Goal: Information Seeking & Learning: Learn about a topic

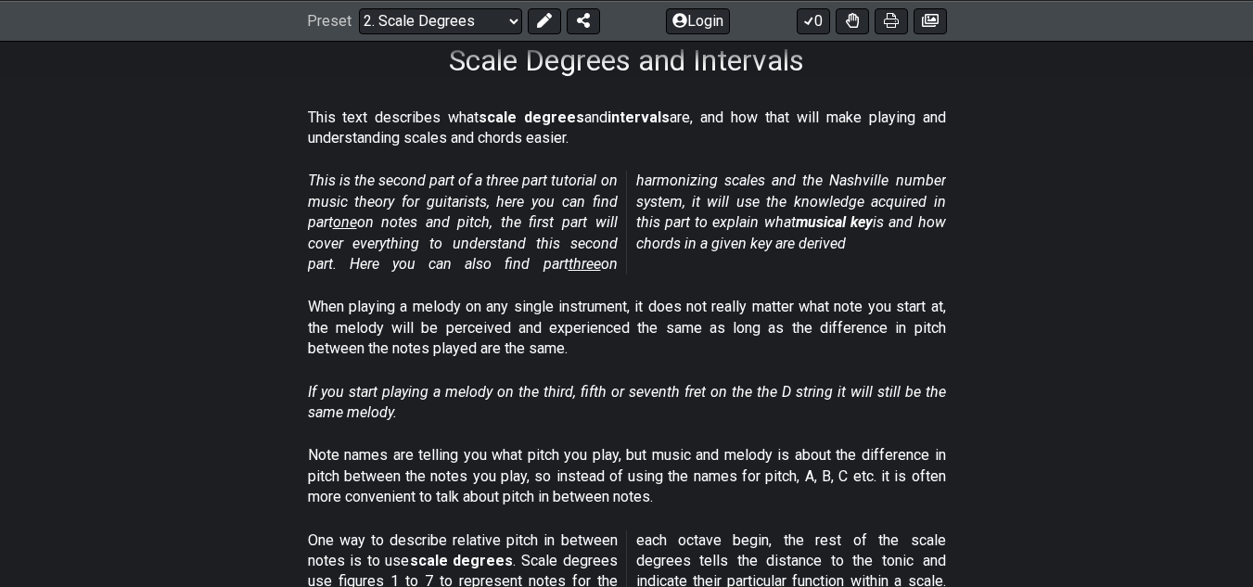
scroll to position [302, 0]
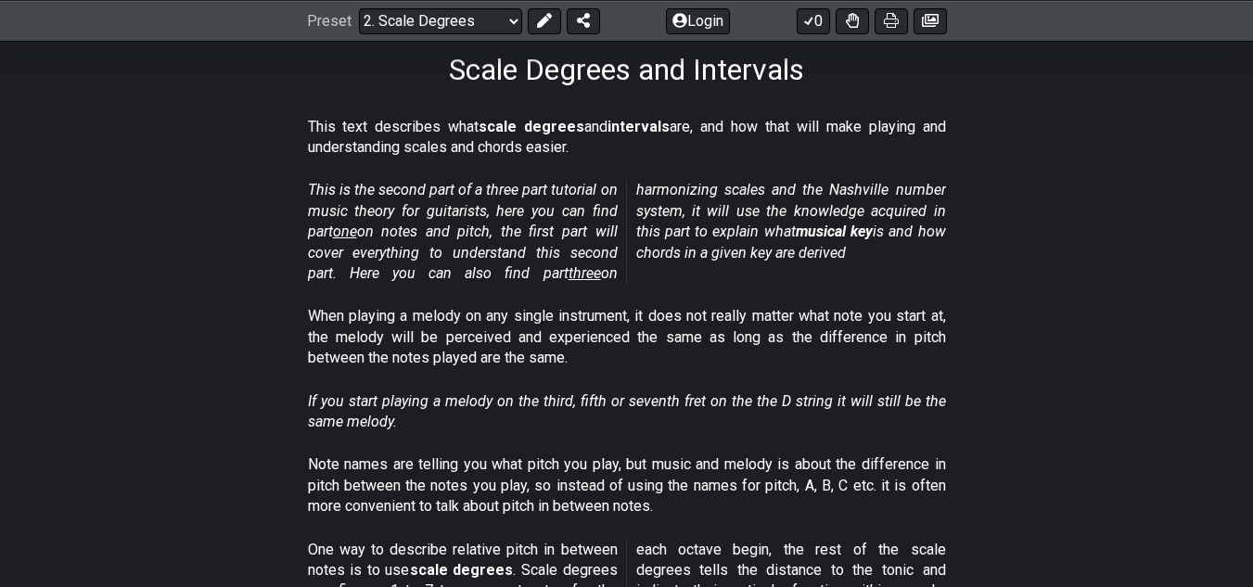
click at [798, 125] on p "This text describes what scale degrees and intervals are, and how that will mak…" at bounding box center [627, 138] width 638 height 42
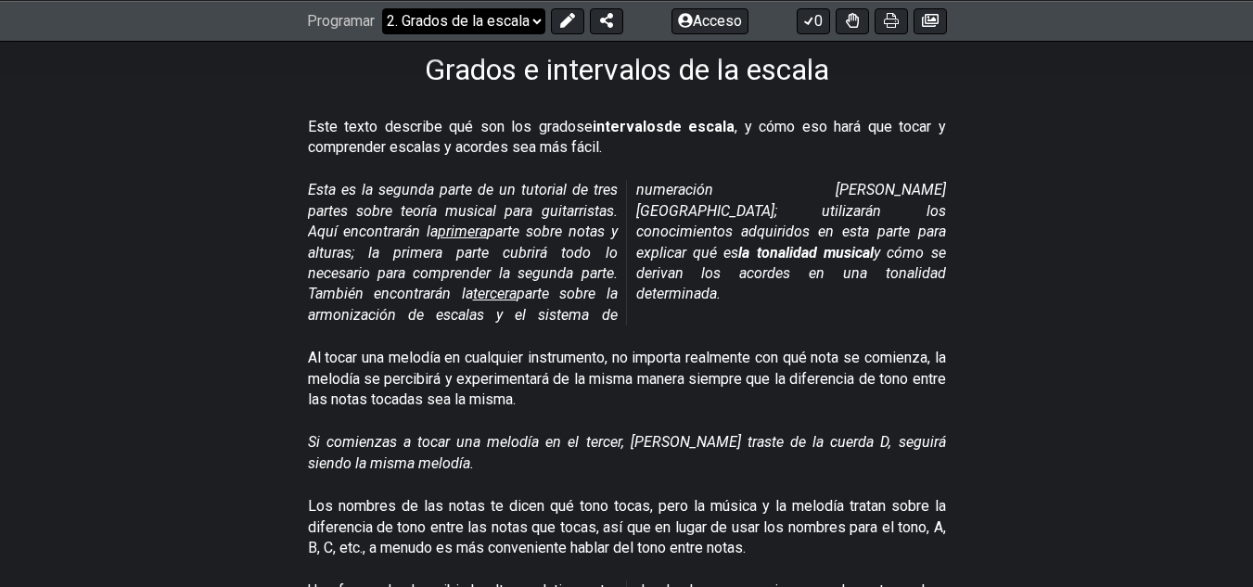
click at [531, 22] on select "¡Bienvenido a #fretflip! Preajuste inicial Preajuste personalizado Pentatónica …" at bounding box center [463, 20] width 163 height 26
click at [1229, 226] on section "Esta es la segunda parte de un tutorial de tres partes sobre teoría musical par…" at bounding box center [626, 256] width 1253 height 168
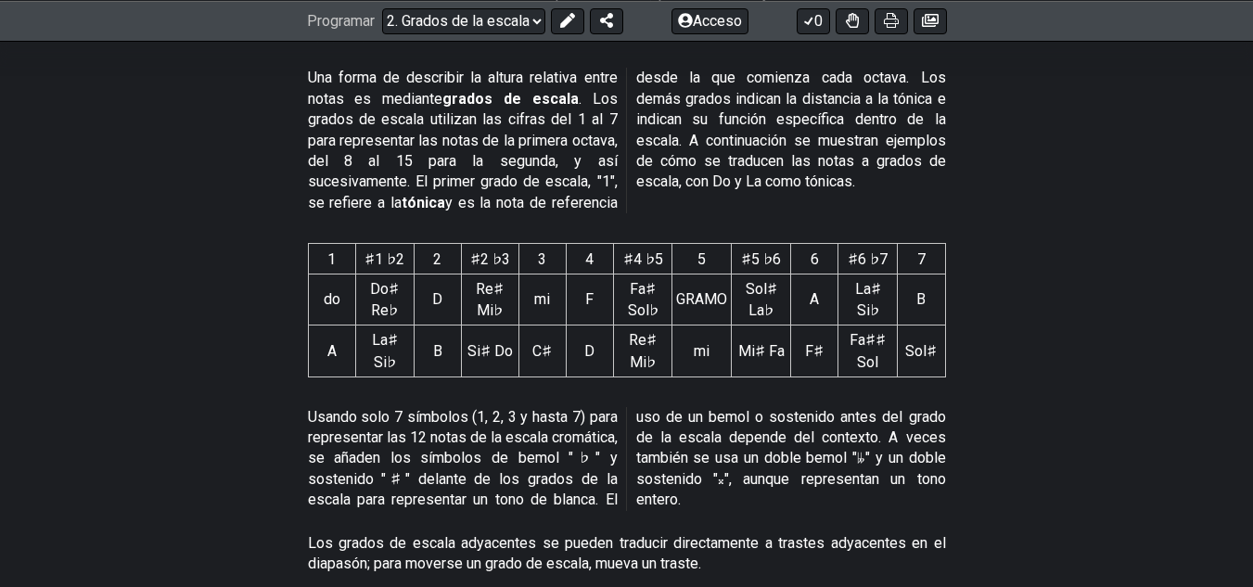
scroll to position [1328, 0]
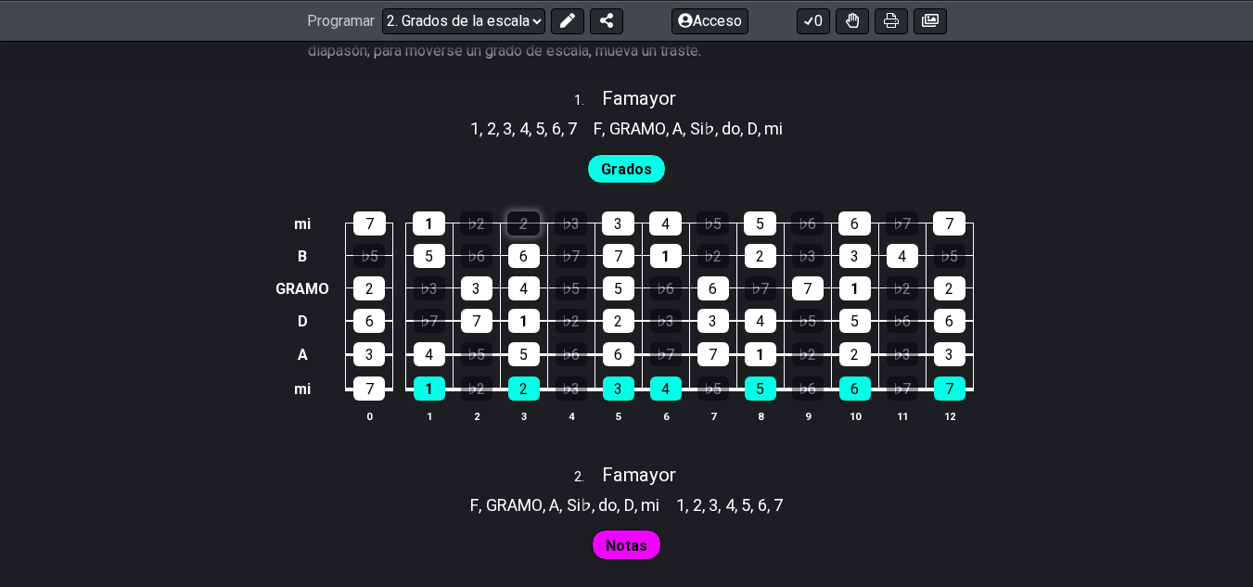
click at [521, 215] on font "2" at bounding box center [523, 224] width 8 height 18
click at [433, 211] on div "1" at bounding box center [429, 223] width 32 height 24
click at [535, 211] on div "2" at bounding box center [523, 223] width 32 height 24
click at [294, 215] on font "mi" at bounding box center [302, 224] width 17 height 18
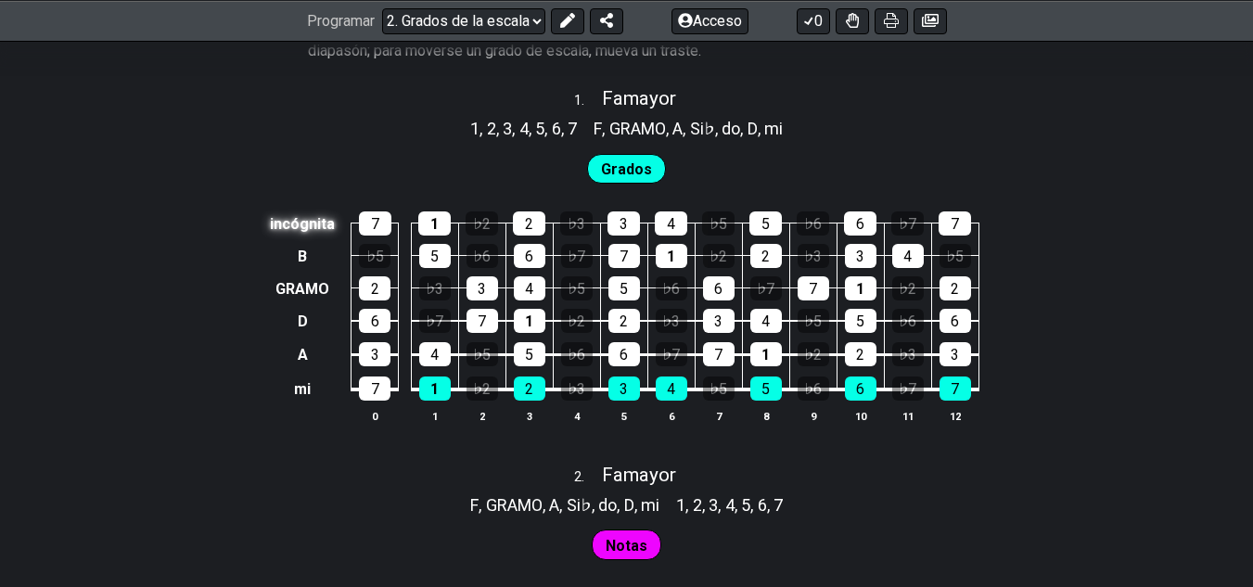
click at [290, 215] on font "incógnita" at bounding box center [302, 224] width 65 height 18
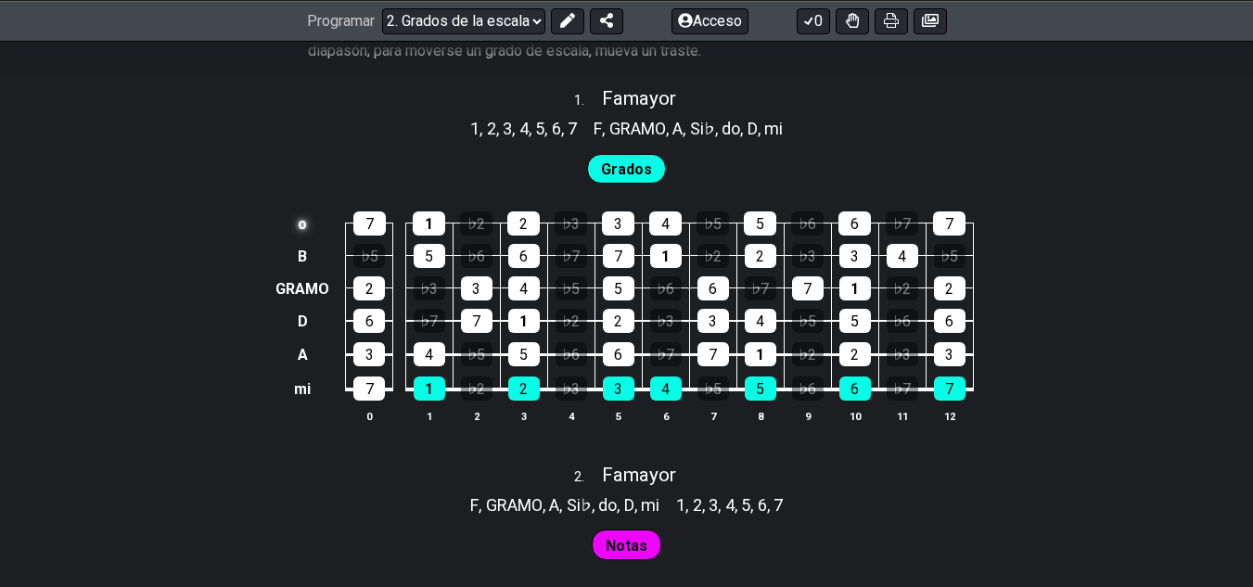
click at [290, 208] on td "o" at bounding box center [302, 224] width 61 height 32
click at [290, 208] on td at bounding box center [302, 224] width 61 height 32
click at [290, 208] on td "E" at bounding box center [302, 224] width 61 height 32
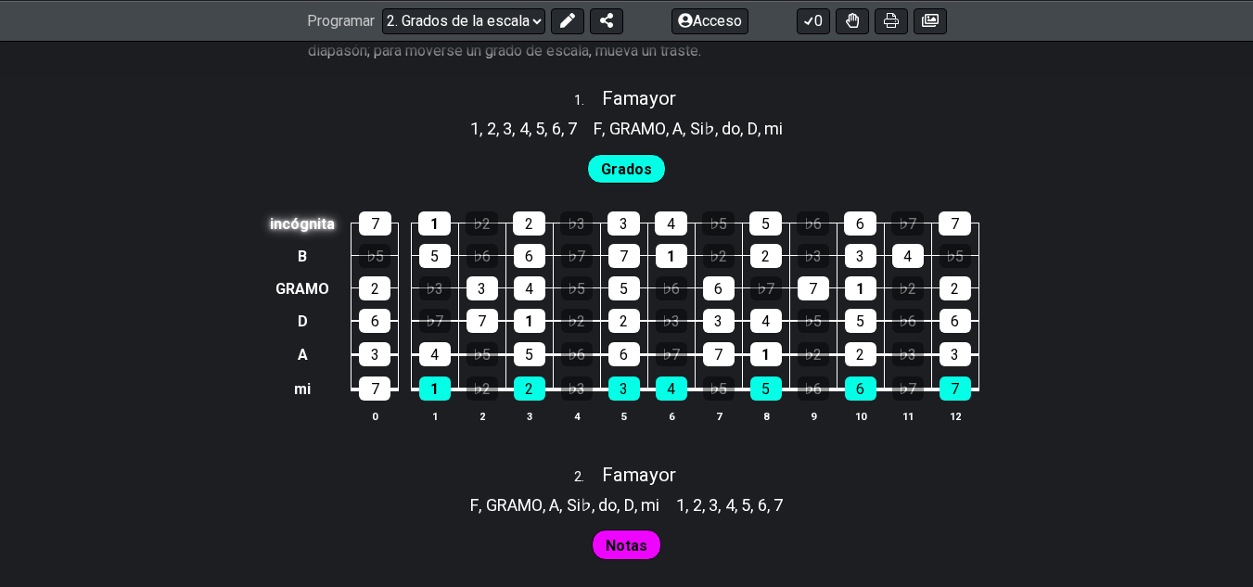
click at [290, 215] on font "incógnita" at bounding box center [302, 224] width 65 height 18
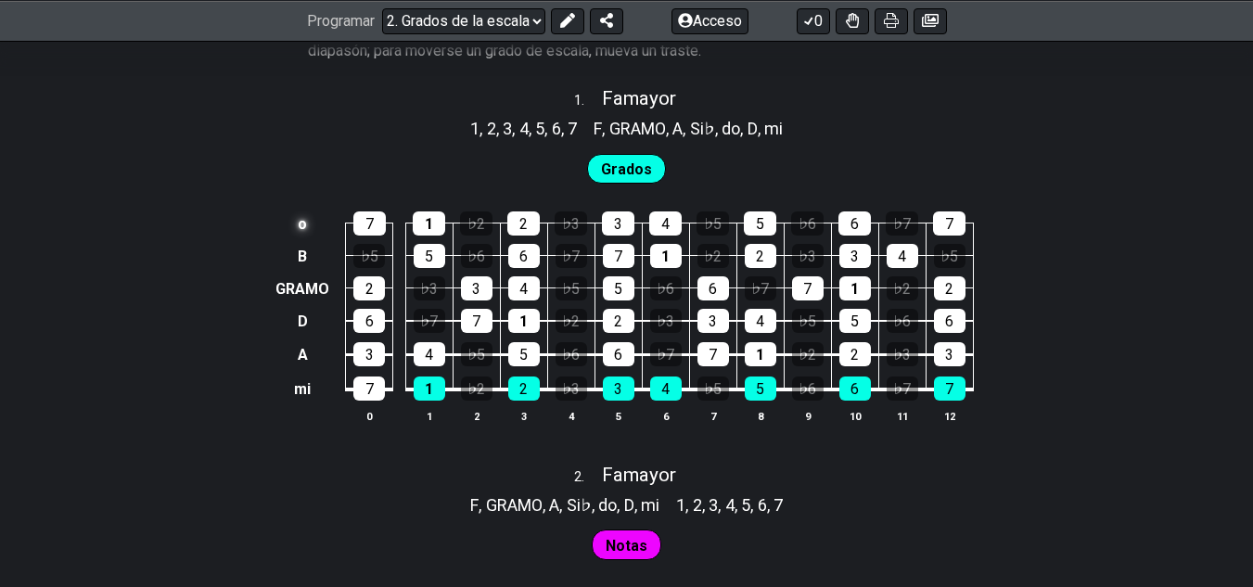
click at [290, 208] on td "o" at bounding box center [302, 224] width 61 height 32
click at [290, 208] on td at bounding box center [302, 224] width 61 height 32
click at [290, 208] on td "E" at bounding box center [302, 224] width 61 height 32
click at [290, 208] on td "o" at bounding box center [302, 224] width 61 height 32
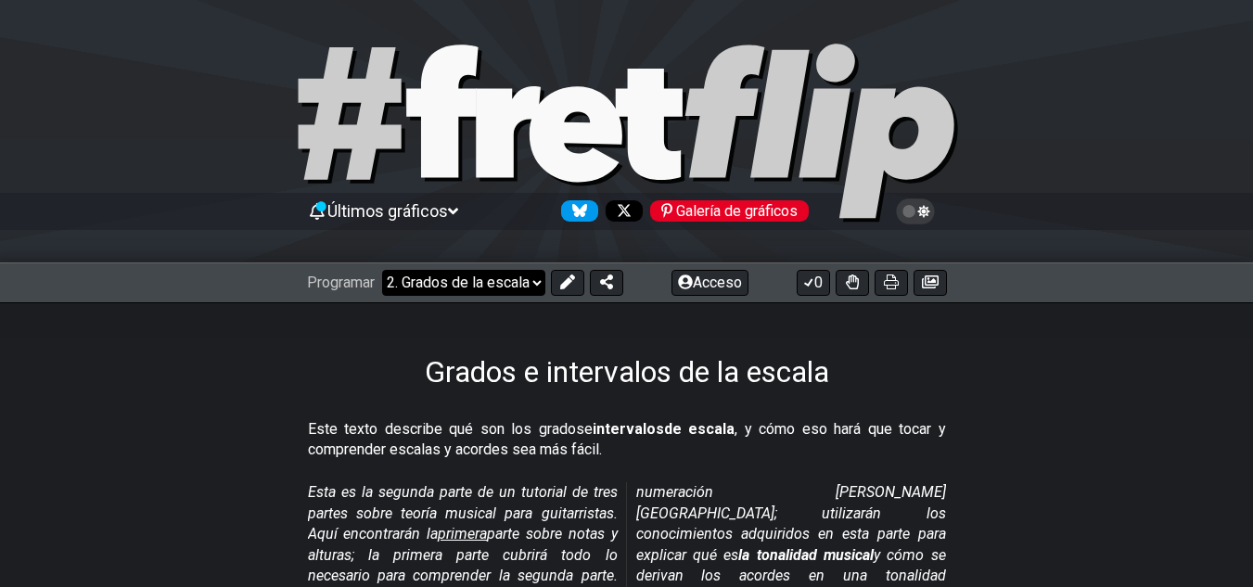
click at [529, 282] on select "¡Bienvenido a #fretflip! Preajuste inicial Preajuste personalizado Pentatónica …" at bounding box center [463, 283] width 163 height 26
click at [383, 270] on select "¡Bienvenido a #fretflip! Preajuste inicial Preajuste personalizado Pentatónica …" at bounding box center [463, 283] width 163 height 26
select select "/scale-degrees-and-intervals"
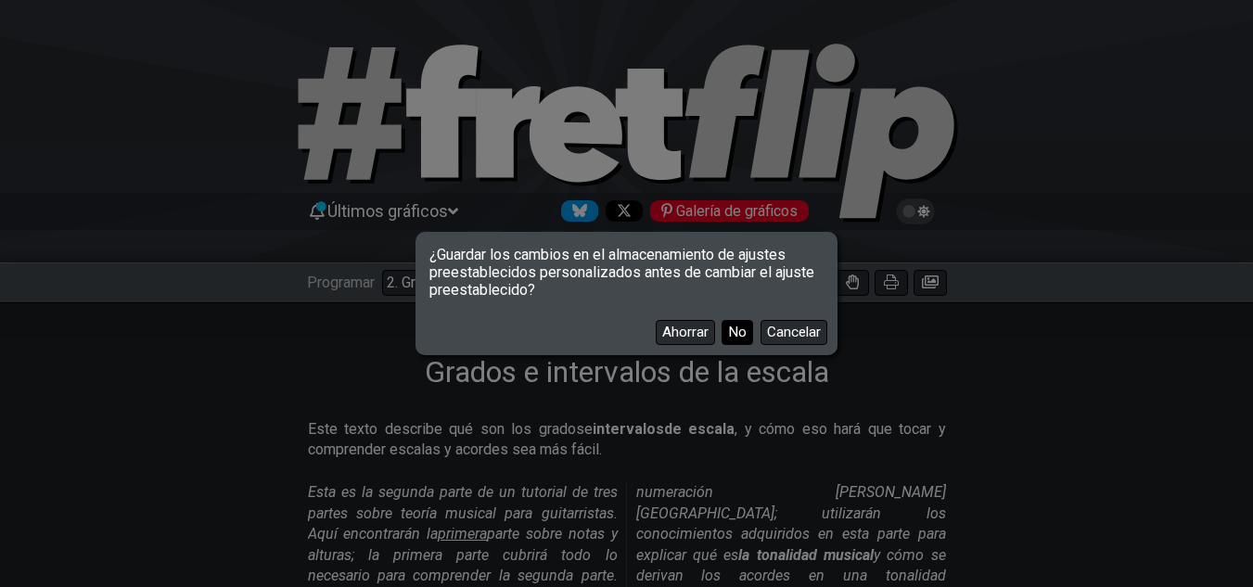
click at [733, 335] on font "No" at bounding box center [737, 332] width 19 height 17
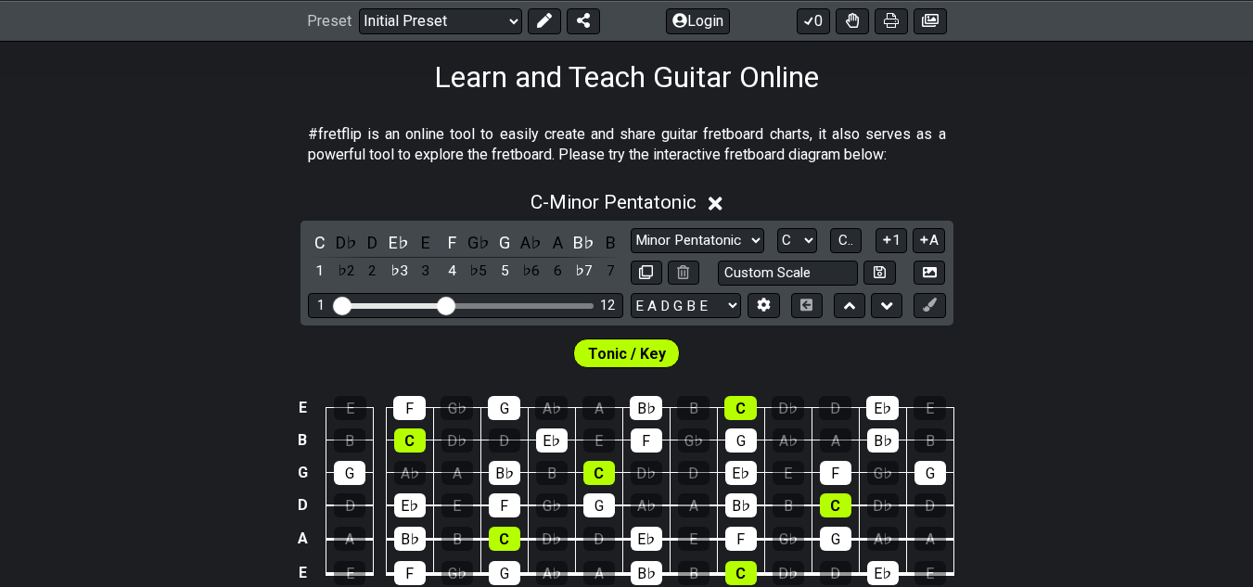
scroll to position [299, 0]
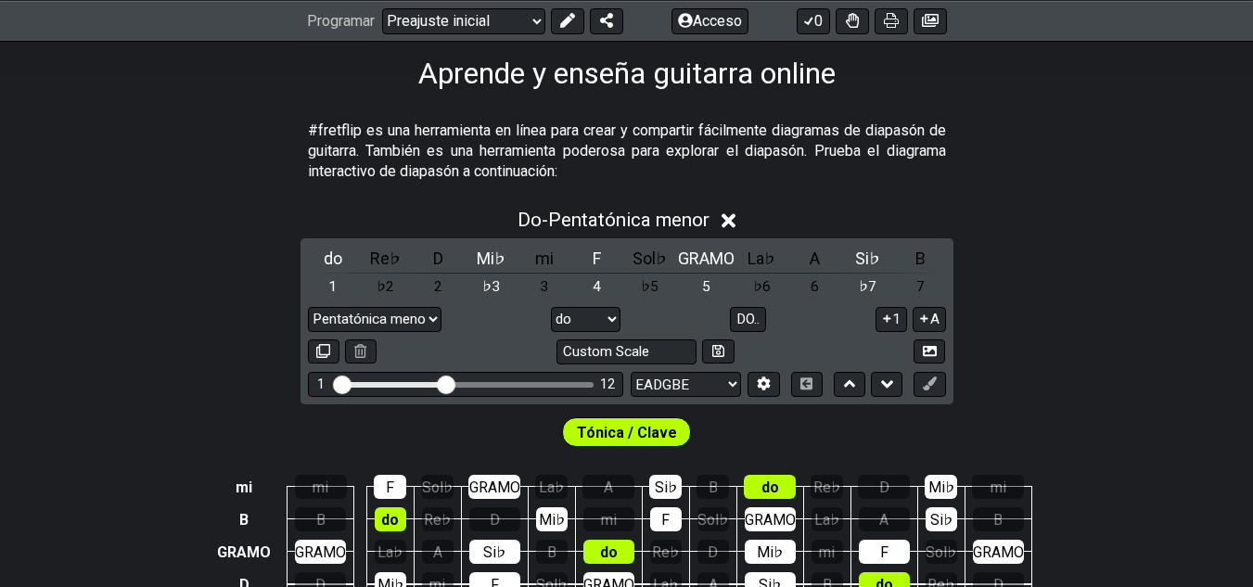
click at [171, 208] on div "Do - Pentatónica menor" at bounding box center [626, 215] width 1253 height 34
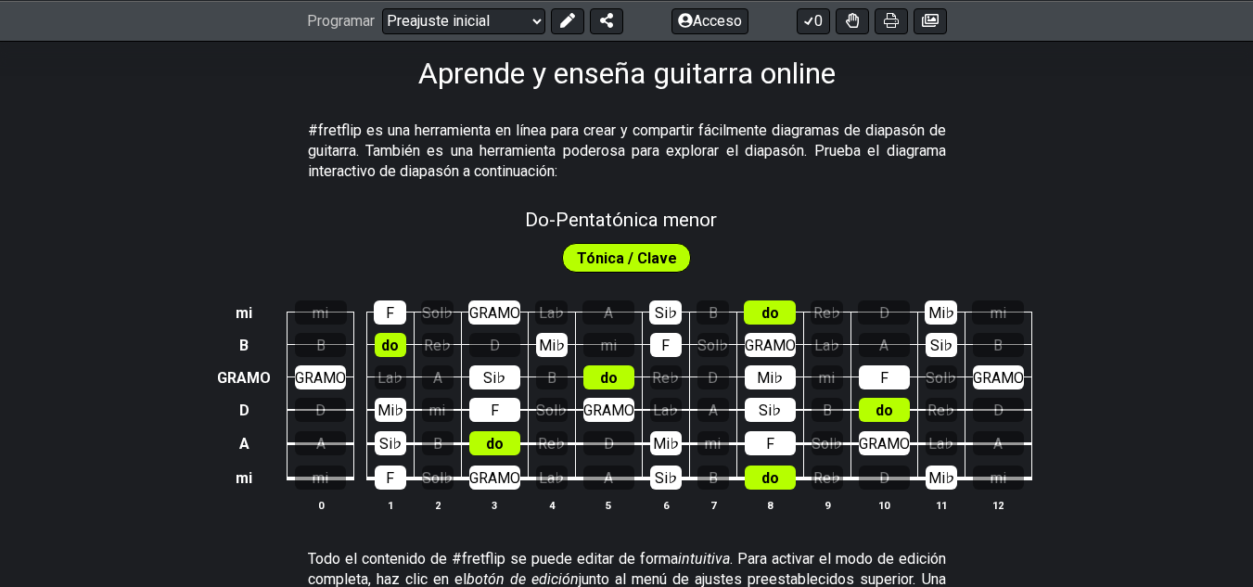
scroll to position [336, 0]
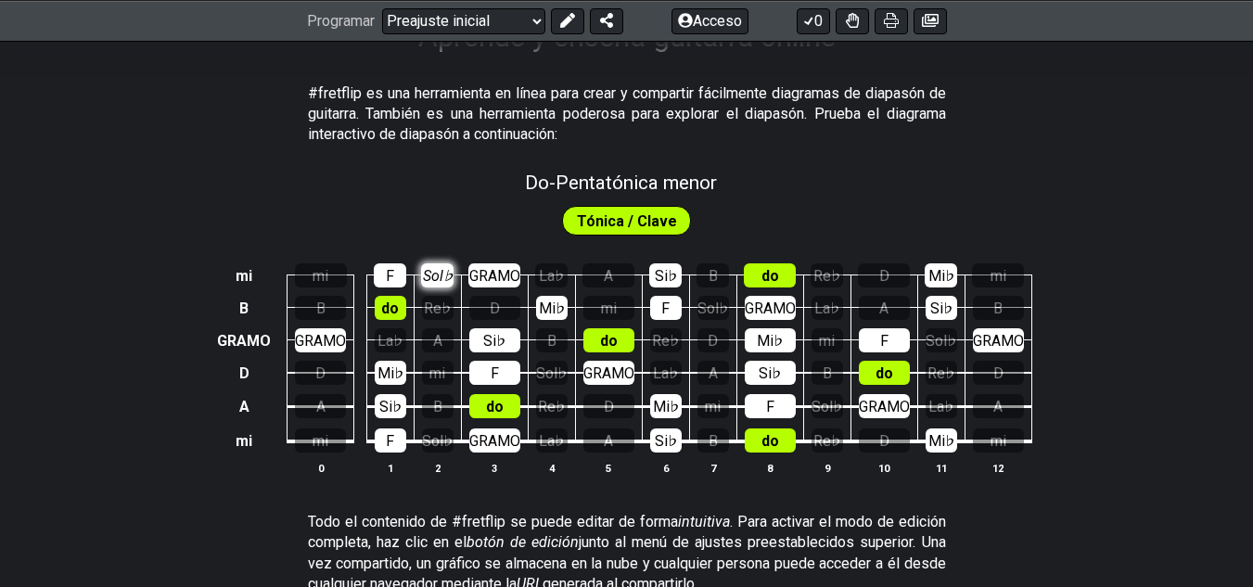
click at [443, 277] on font "Sol♭" at bounding box center [438, 276] width 30 height 18
click at [443, 277] on font "Sol♭" at bounding box center [437, 276] width 31 height 18
click at [608, 219] on font "Tónica / Clave" at bounding box center [627, 221] width 100 height 18
click at [240, 340] on font "GRAMO" at bounding box center [244, 341] width 54 height 18
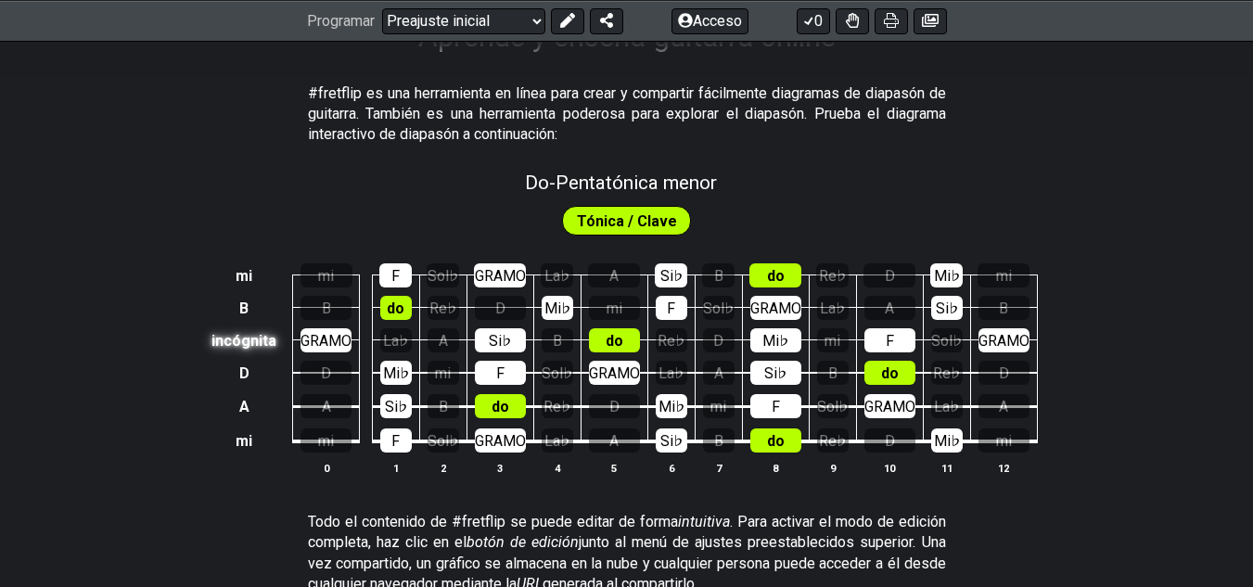
click at [240, 340] on font "incógnita" at bounding box center [243, 341] width 65 height 18
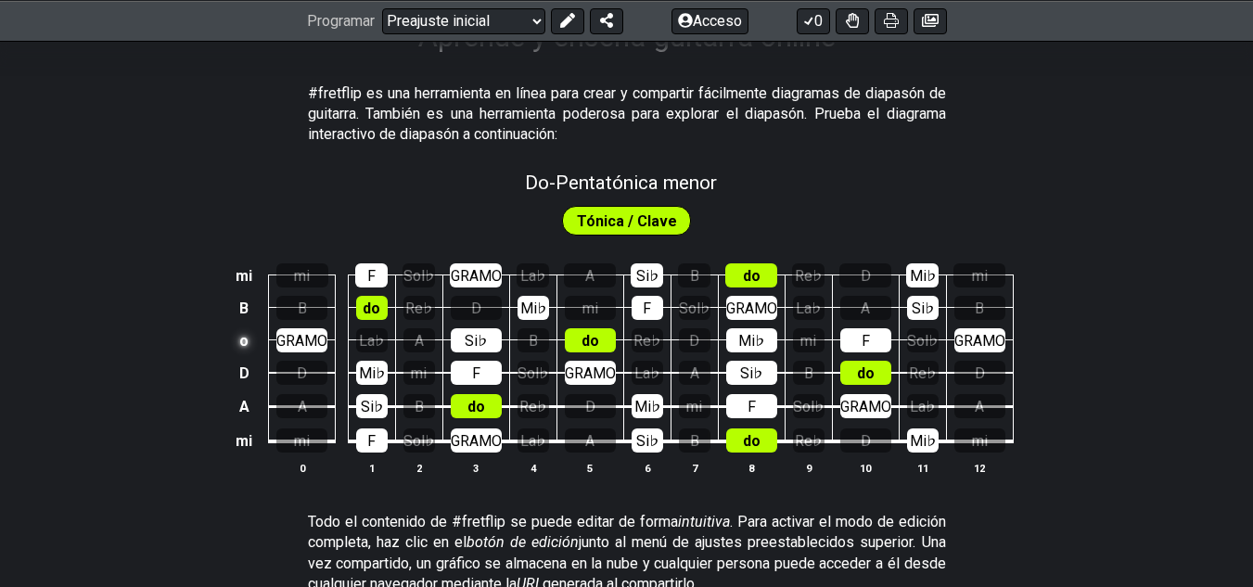
click at [240, 340] on font "o" at bounding box center [243, 341] width 9 height 18
click at [240, 340] on td at bounding box center [244, 340] width 24 height 32
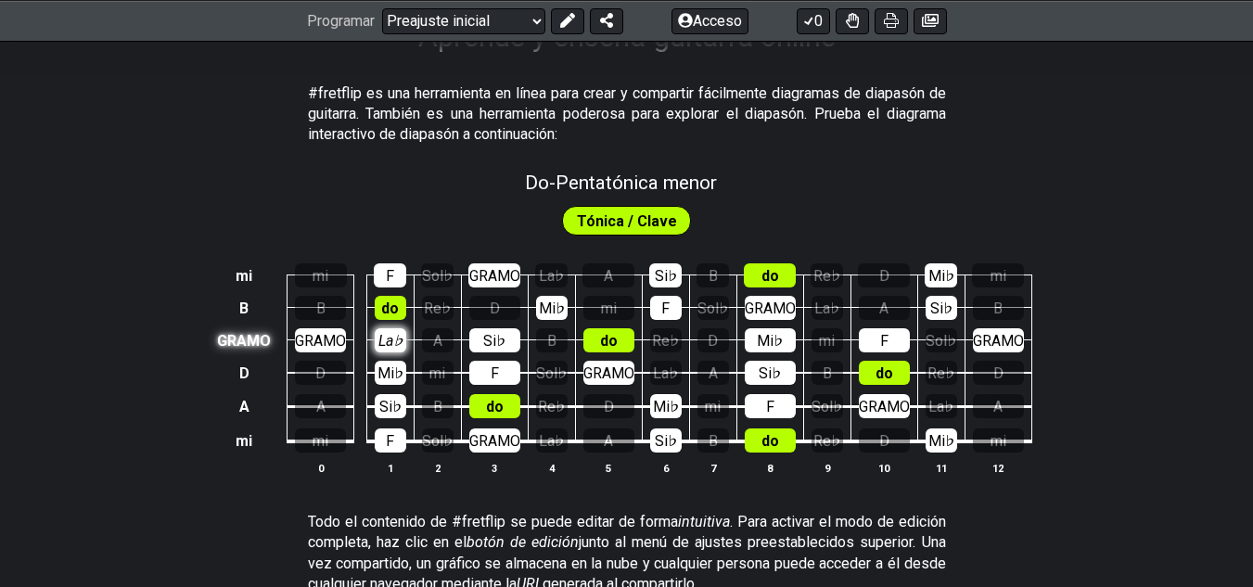
click at [380, 335] on font "La♭" at bounding box center [390, 341] width 24 height 18
drag, startPoint x: 417, startPoint y: 335, endPoint x: 453, endPoint y: 340, distance: 35.7
click at [453, 340] on tbody "mi mi F Sol♭ GRAMO La♭ A Si♭ B do Re♭ D Mi♭ mi B B do Re♭ D Mi♭ mi F Sol♭ GRAMO…" at bounding box center [622, 352] width 818 height 218
click at [453, 340] on td "mi" at bounding box center [437, 355] width 47 height 33
click at [440, 341] on div "A" at bounding box center [438, 340] width 32 height 24
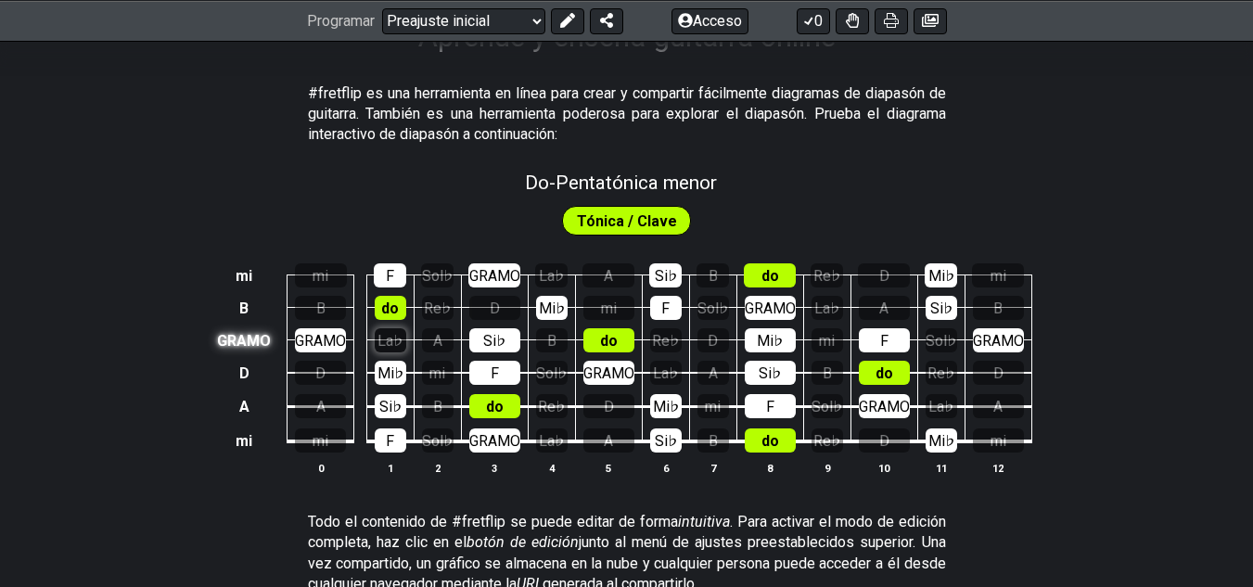
click at [397, 342] on font "La♭" at bounding box center [389, 341] width 25 height 18
click at [427, 342] on div "A" at bounding box center [438, 340] width 32 height 24
click at [381, 345] on font "La♭" at bounding box center [390, 341] width 24 height 18
click at [439, 342] on font "A" at bounding box center [437, 341] width 9 height 18
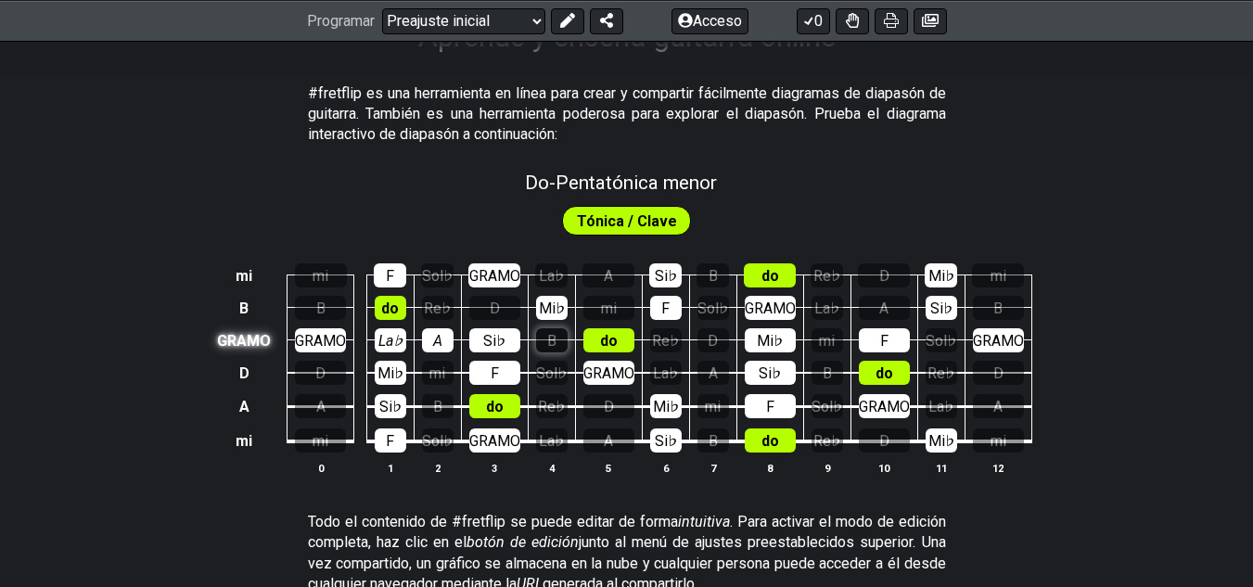
click at [553, 332] on font "B" at bounding box center [551, 341] width 9 height 18
drag, startPoint x: 441, startPoint y: 331, endPoint x: 373, endPoint y: 334, distance: 68.7
click at [373, 334] on tr "GRAMO GRAMO La♭ A Si♭ B do Re♭ D Mi♭ mi F Sol♭ GRAMO" at bounding box center [622, 323] width 818 height 32
click at [375, 334] on div "La♭" at bounding box center [391, 340] width 32 height 24
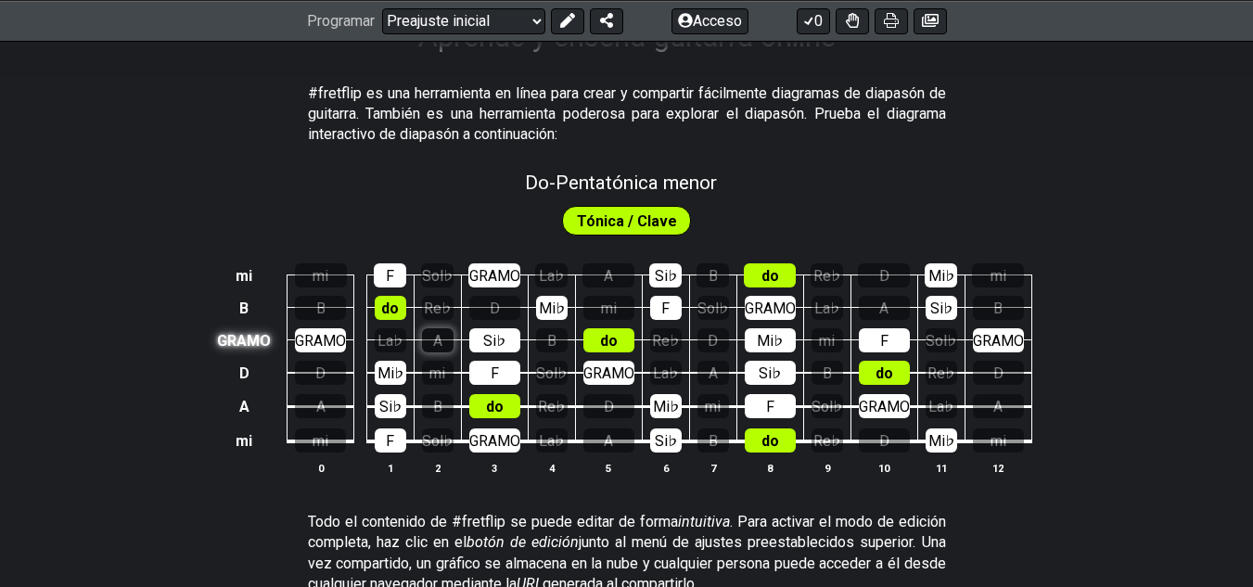
click at [424, 330] on div "A" at bounding box center [438, 340] width 32 height 24
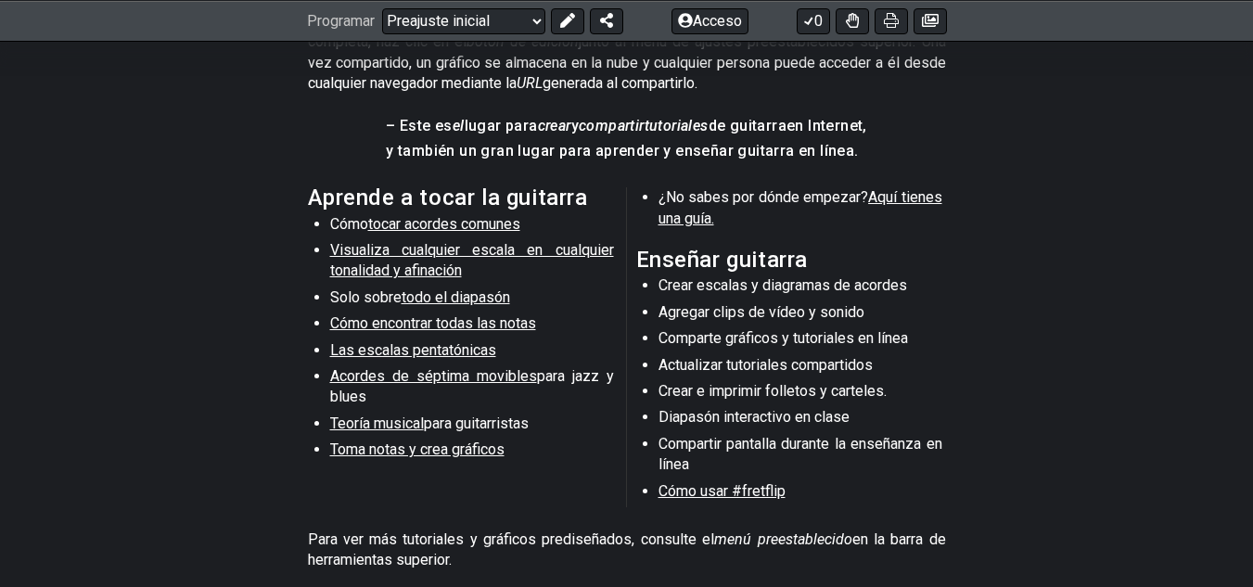
scroll to position [839, 0]
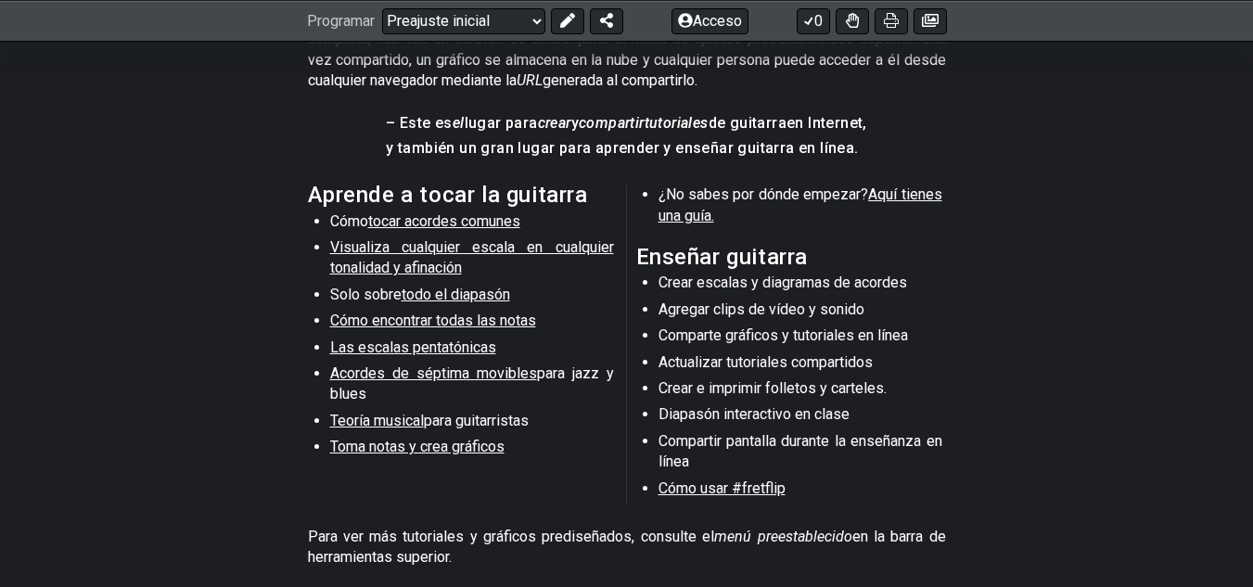
click at [401, 429] on font "Teoría musical" at bounding box center [377, 421] width 94 height 18
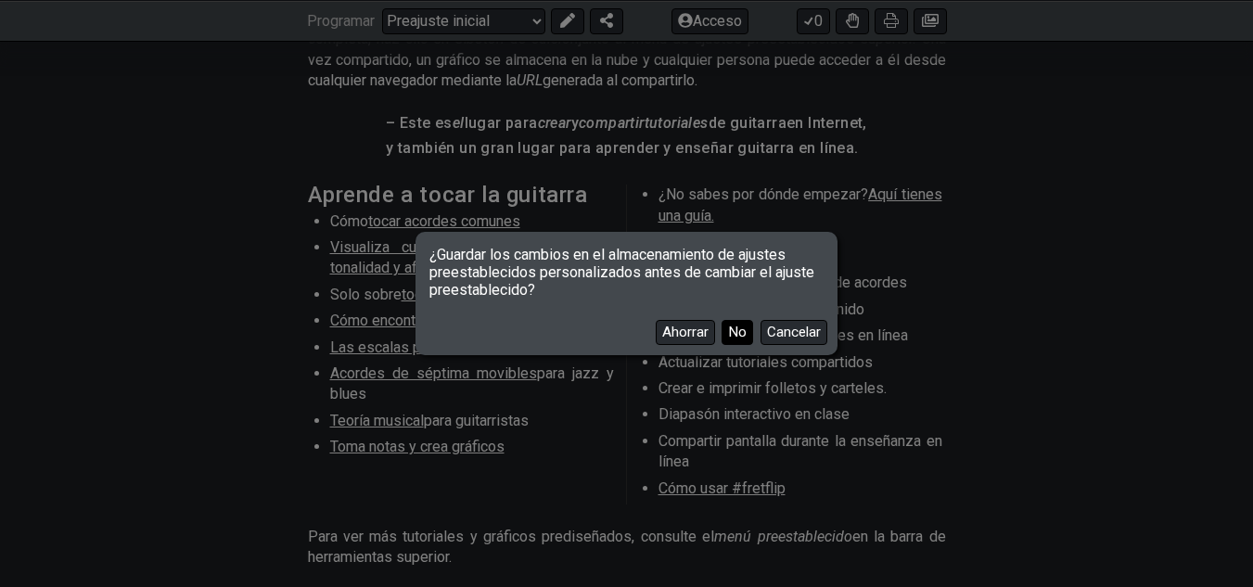
click at [728, 331] on font "No" at bounding box center [737, 332] width 19 height 17
select select "/scale-degrees-and-intervals"
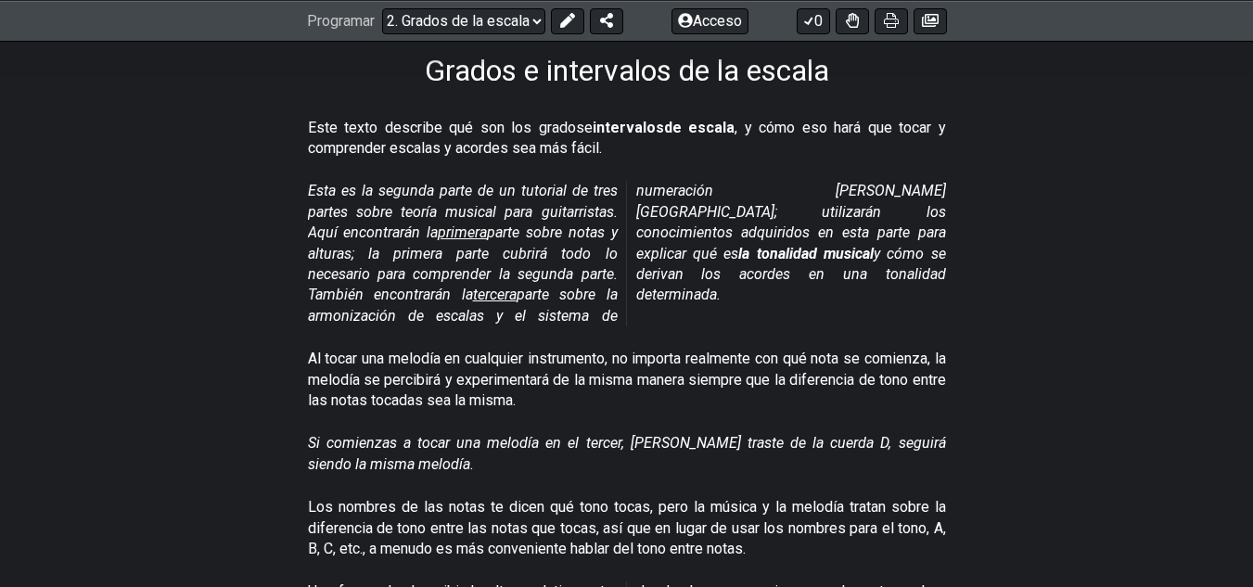
scroll to position [311, 0]
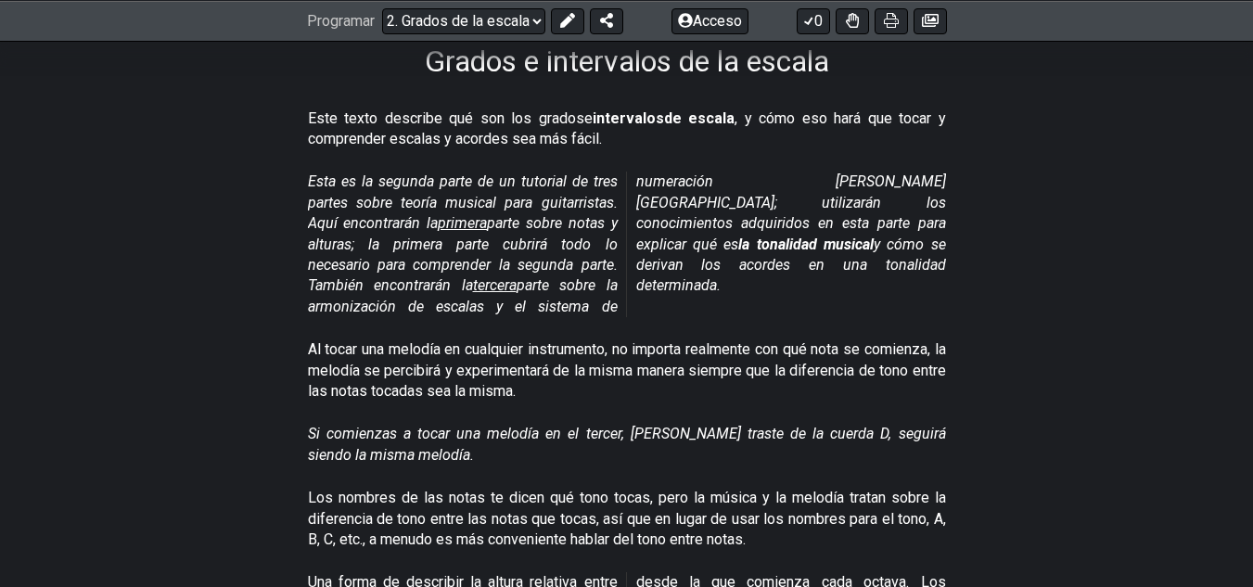
click at [461, 227] on font "primera" at bounding box center [462, 223] width 49 height 18
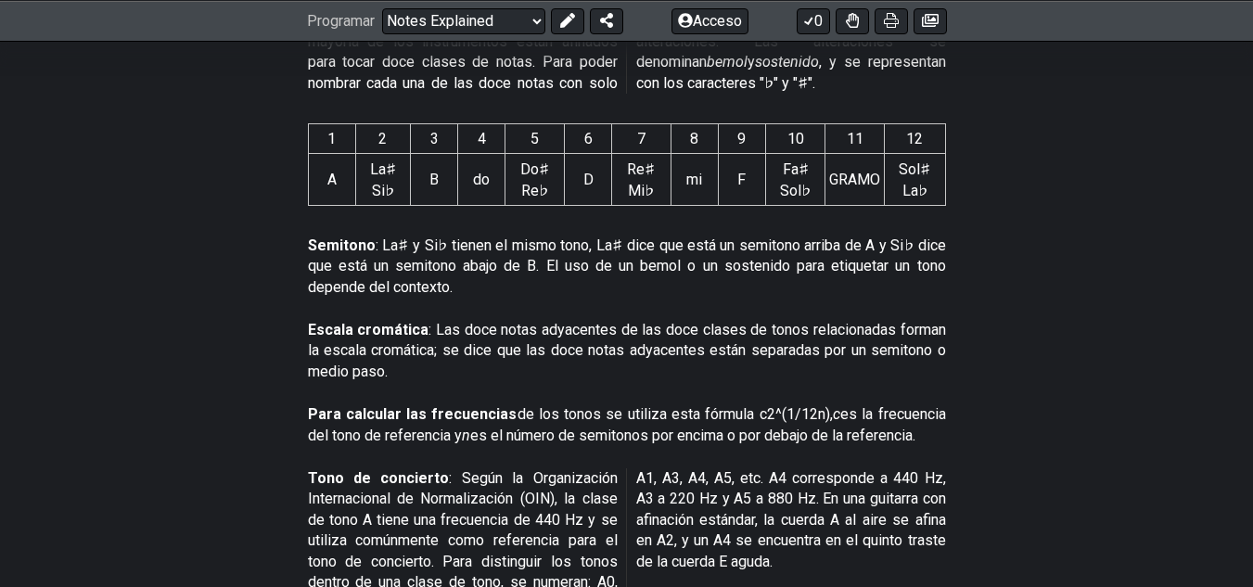
scroll to position [1014, 0]
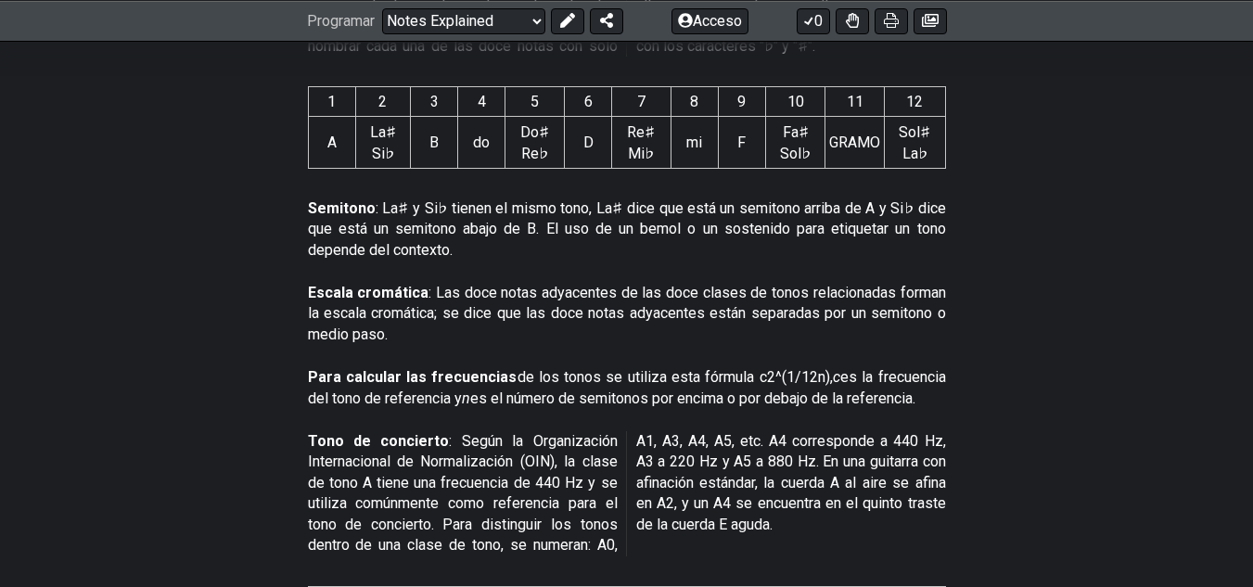
click at [235, 243] on section "Semitono : La♯ y Si♭ tienen el mismo tono, La♯ dice que está un semitono arriba…" at bounding box center [626, 233] width 1253 height 84
click at [544, 236] on p "Semitono : La♯ y Si♭ tienen el mismo tono, La♯ dice que está un semitono arriba…" at bounding box center [627, 229] width 638 height 62
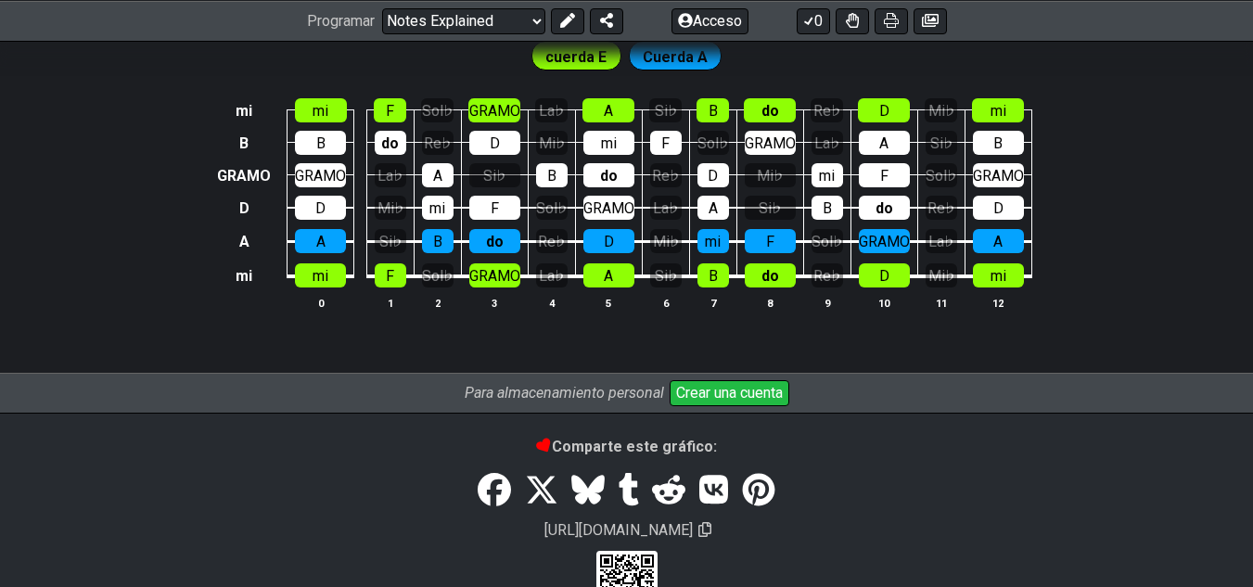
scroll to position [2024, 0]
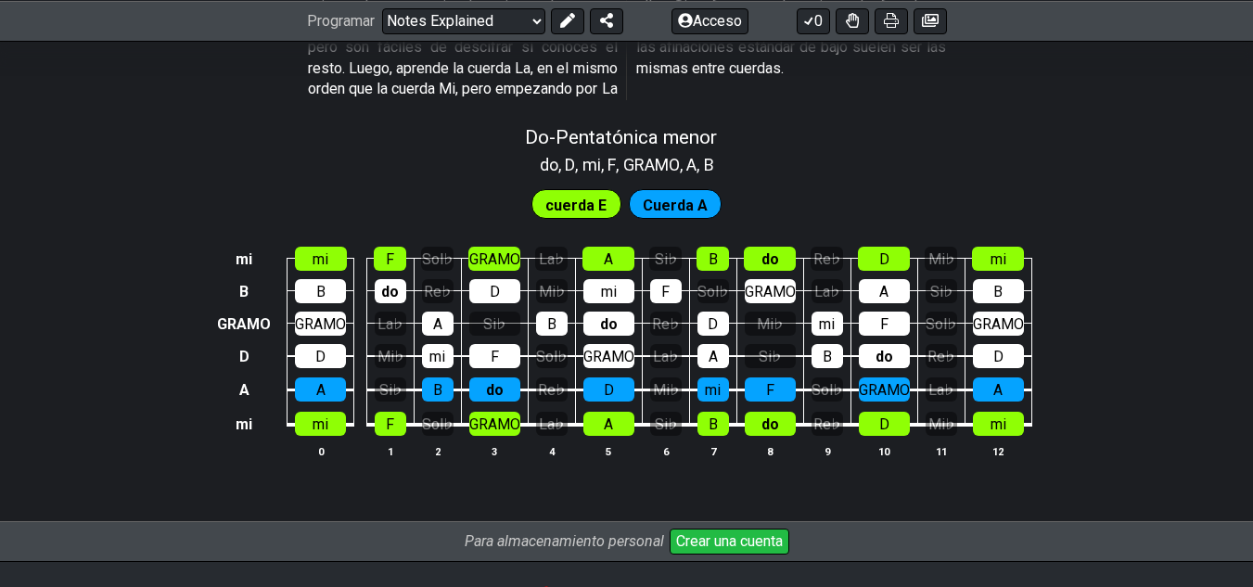
click at [469, 312] on div "Si♭" at bounding box center [494, 324] width 51 height 24
drag, startPoint x: 469, startPoint y: 301, endPoint x: 552, endPoint y: 293, distance: 82.9
click at [552, 293] on tr "GRAMO GRAMO La♭ A Si♭ B do Re♭ D Mi♭ mi F Sol♭ GRAMO" at bounding box center [622, 307] width 818 height 32
drag, startPoint x: 552, startPoint y: 293, endPoint x: 498, endPoint y: 307, distance: 55.6
click at [498, 307] on tr "GRAMO GRAMO La♭ A Si♭ B do Re♭ D Mi♭ mi F Sol♭ GRAMO" at bounding box center [622, 307] width 818 height 32
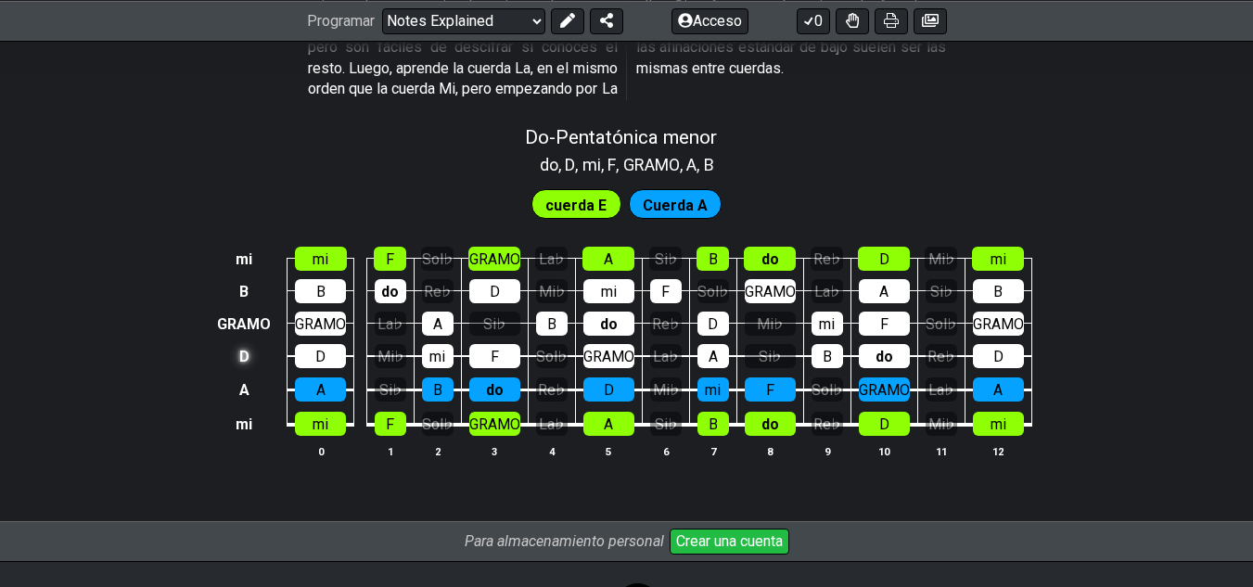
click at [243, 349] on font "D" at bounding box center [244, 358] width 10 height 18
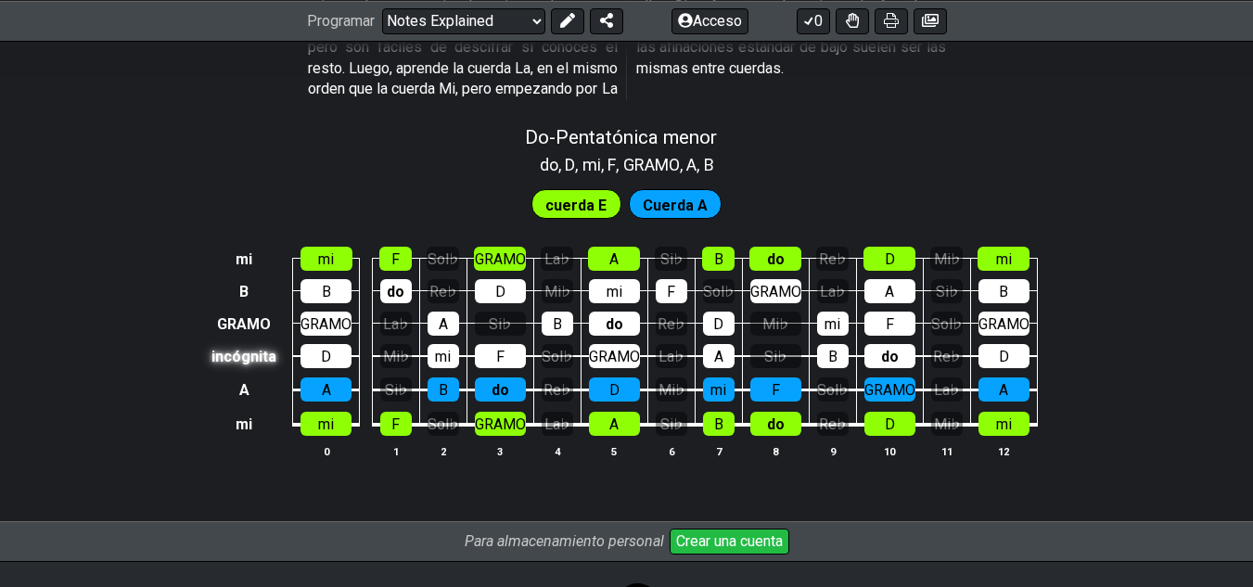
click at [243, 349] on font "incógnita" at bounding box center [243, 358] width 65 height 18
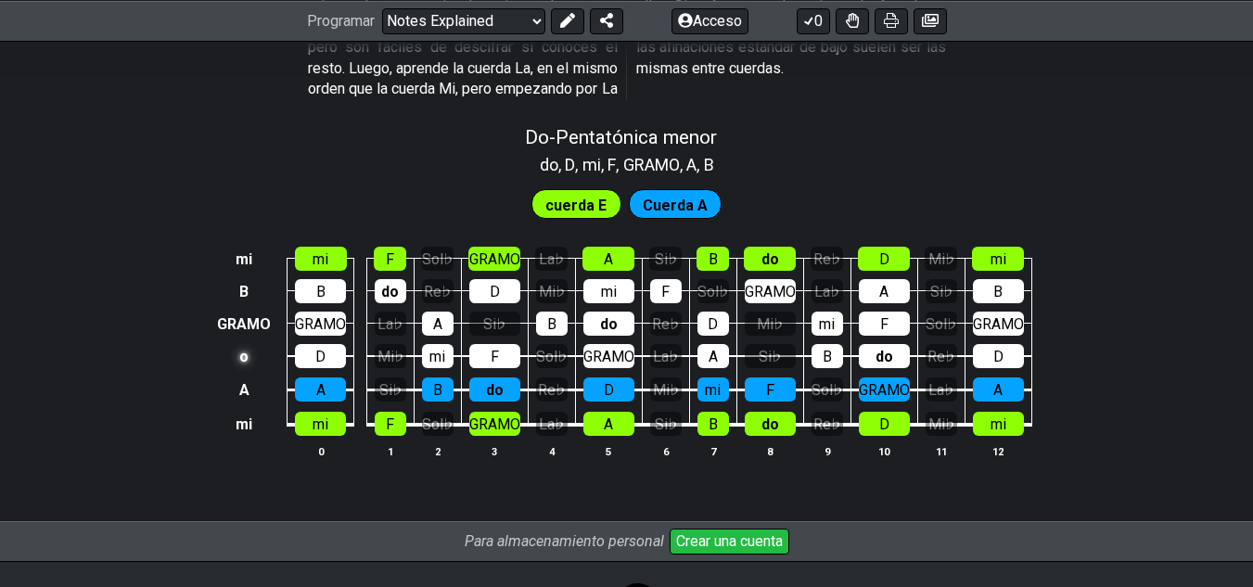
click at [243, 349] on font "o" at bounding box center [243, 358] width 9 height 18
click at [243, 340] on td at bounding box center [243, 355] width 61 height 33
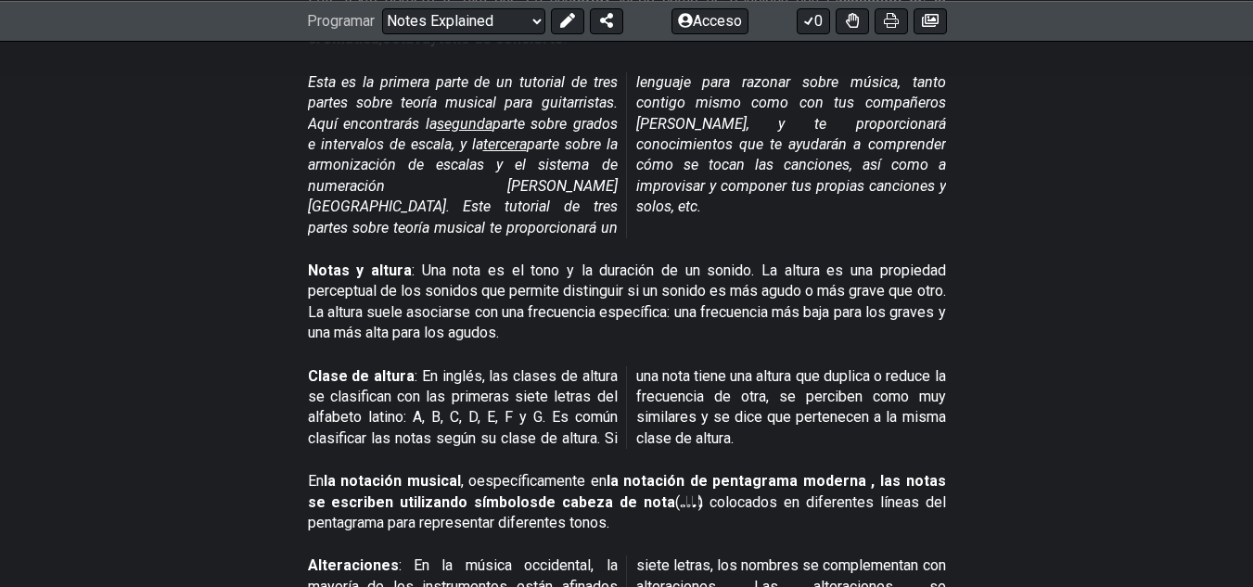
scroll to position [177, 0]
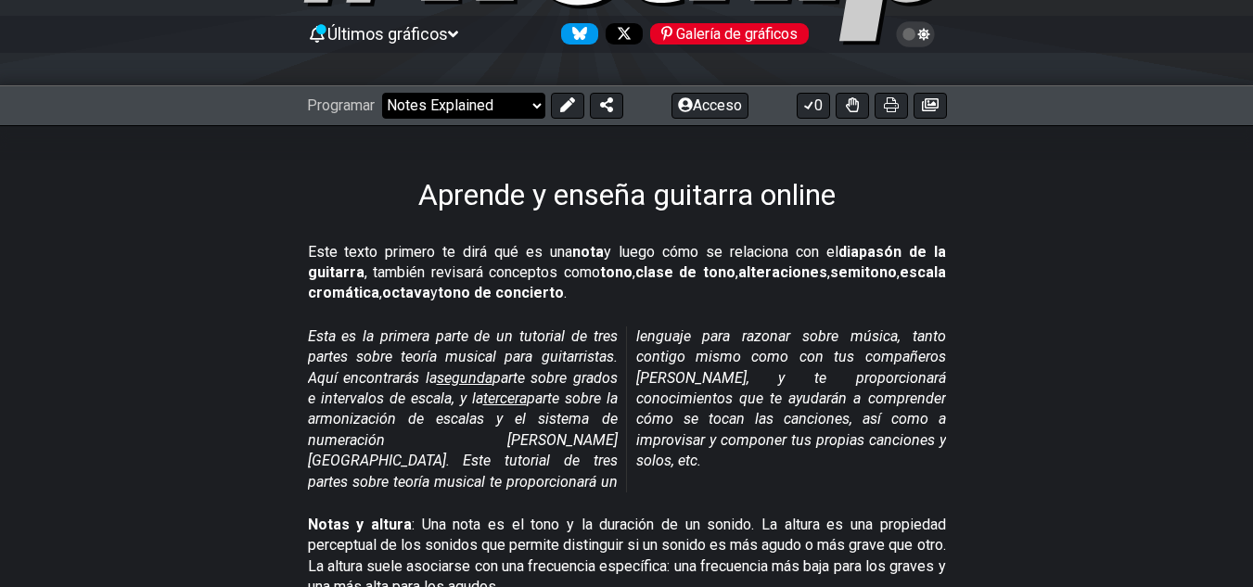
click at [540, 105] on select "¡Bienvenido a #fretflip! Notes Explained Preajuste personalizado Pentatónica me…" at bounding box center [463, 106] width 163 height 26
select select "/minor-pentatonic"
click at [383, 93] on select "¡Bienvenido a #fretflip! Notes Explained Preajuste personalizado Pentatónica me…" at bounding box center [463, 106] width 163 height 26
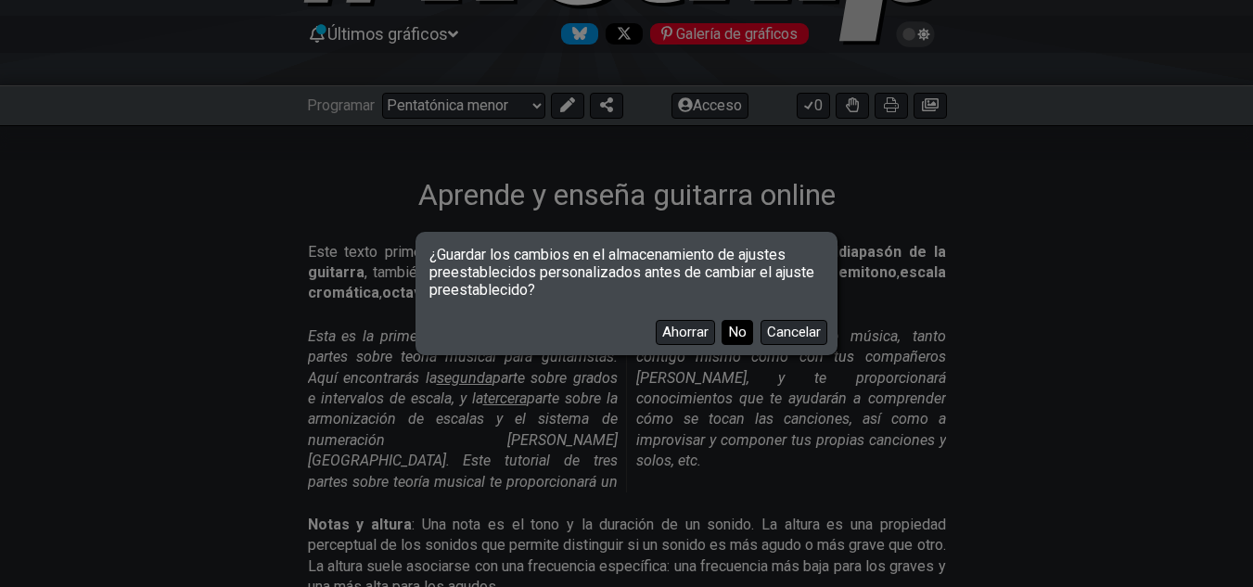
click at [733, 328] on font "No" at bounding box center [737, 332] width 19 height 17
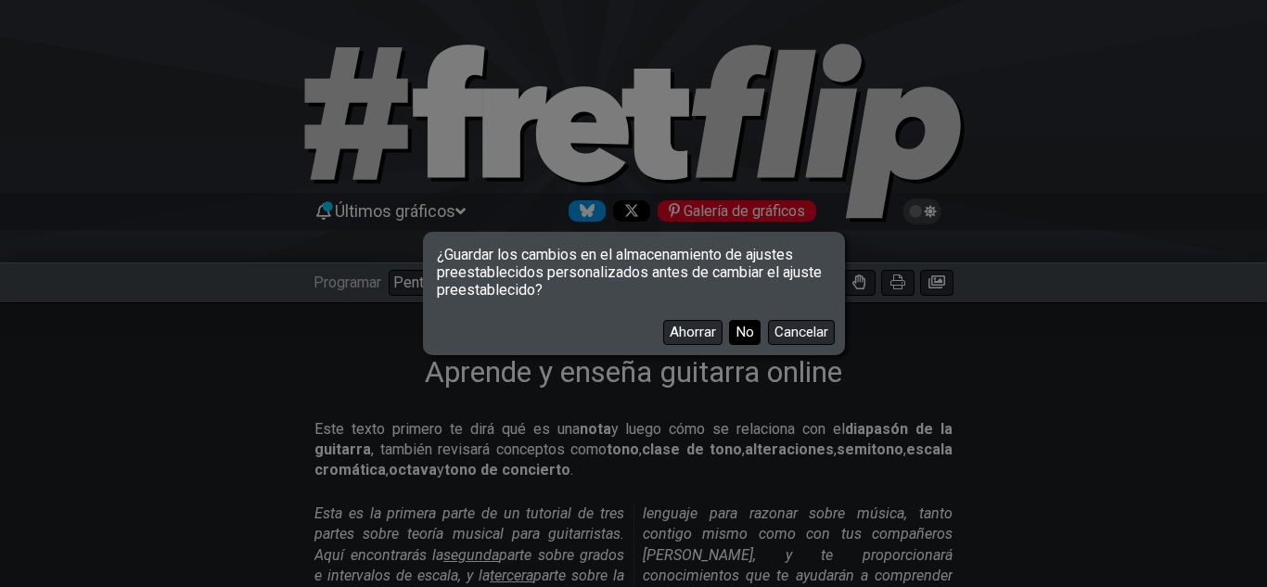
select select "C"
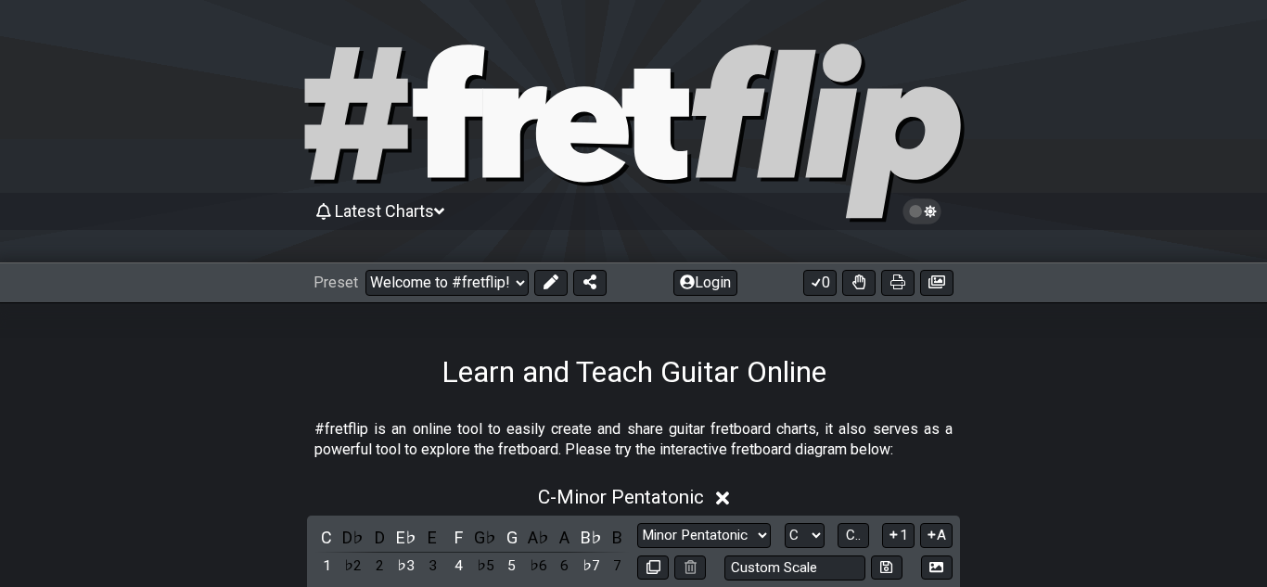
select select "C"
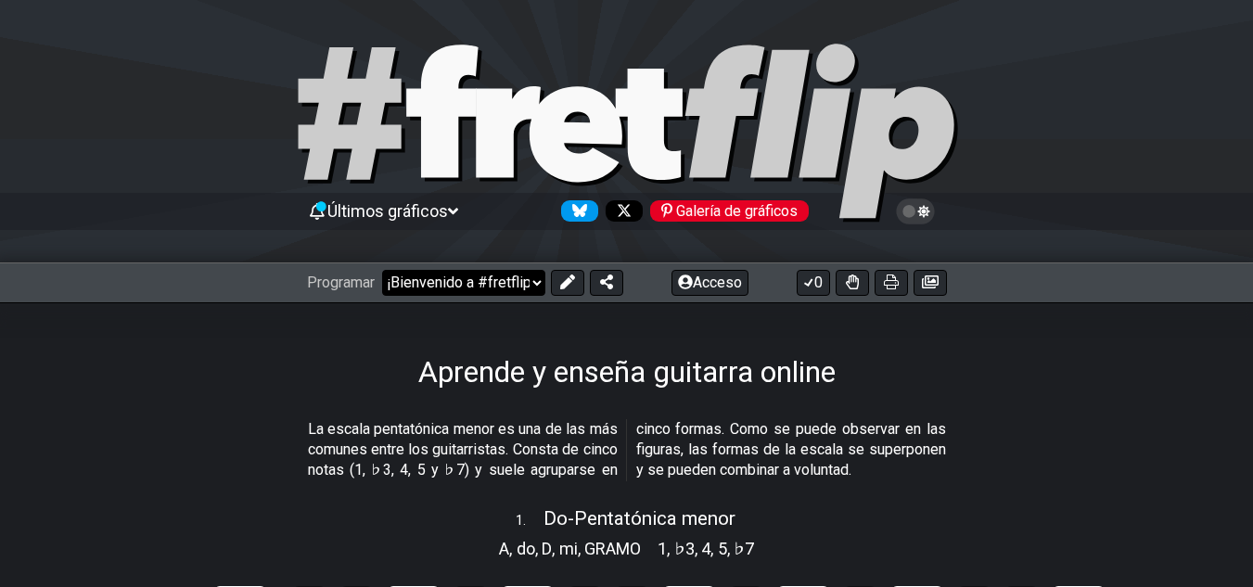
click at [532, 288] on select "¡Bienvenido a #fretflip! The Minor Pentatonic Preajuste personalizado Pentatóni…" at bounding box center [463, 283] width 163 height 26
select select "/scale-degrees-and-intervals"
click at [383, 270] on select "¡Bienvenido a #fretflip! The Minor Pentatonic Preajuste personalizado Pentatóni…" at bounding box center [463, 283] width 163 height 26
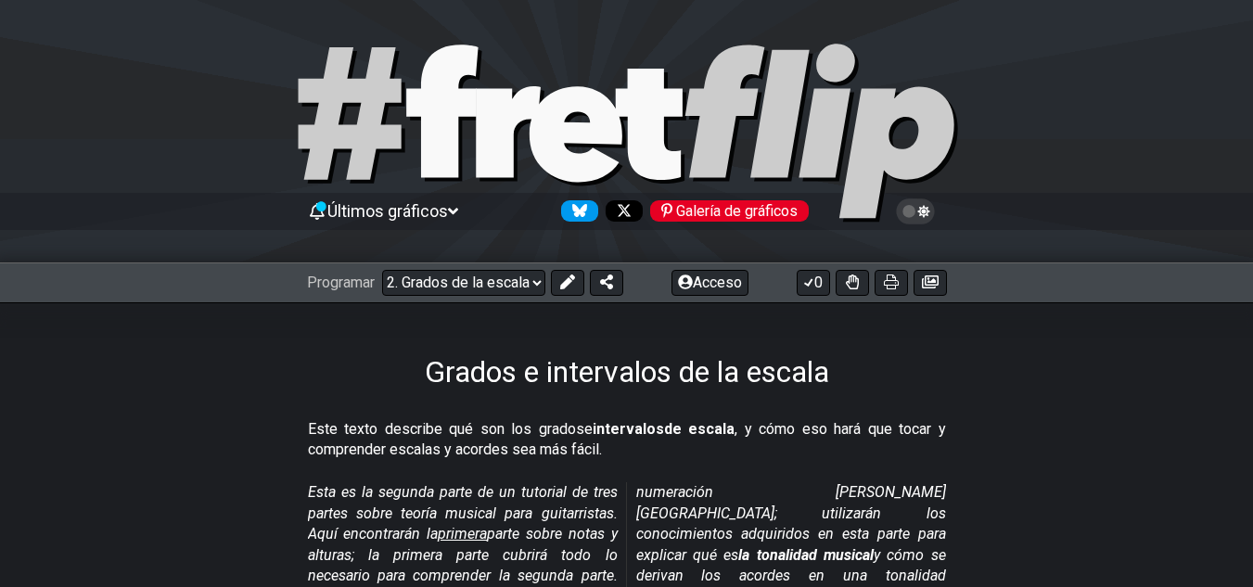
click at [911, 379] on div "Grados e intervalos de la escala" at bounding box center [626, 345] width 1253 height 87
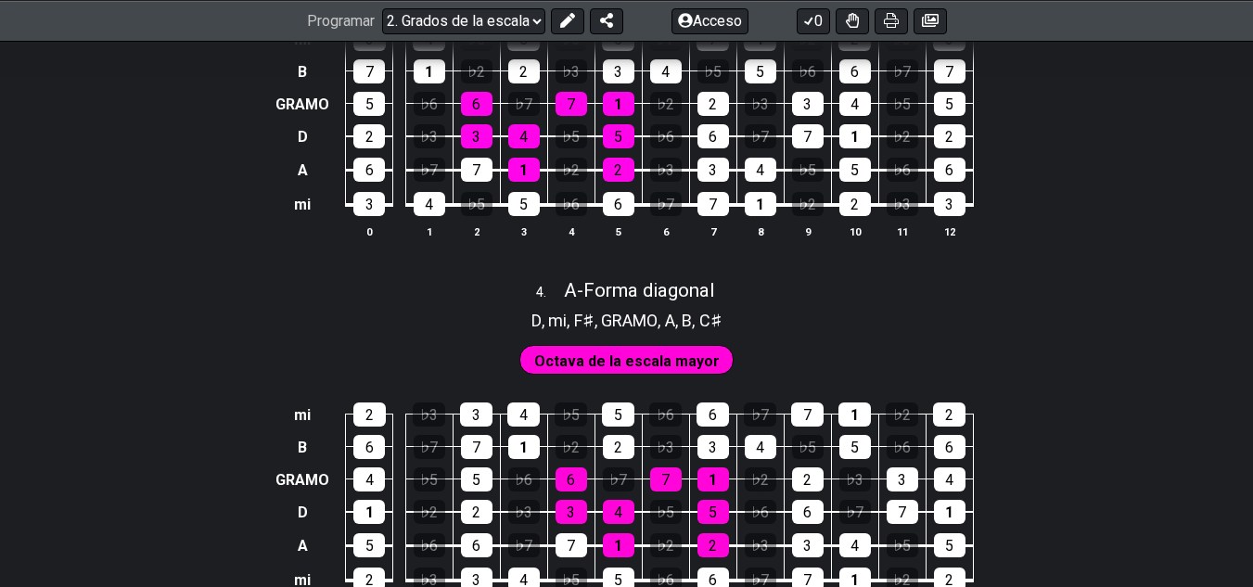
scroll to position [2599, 0]
